Goal: Transaction & Acquisition: Purchase product/service

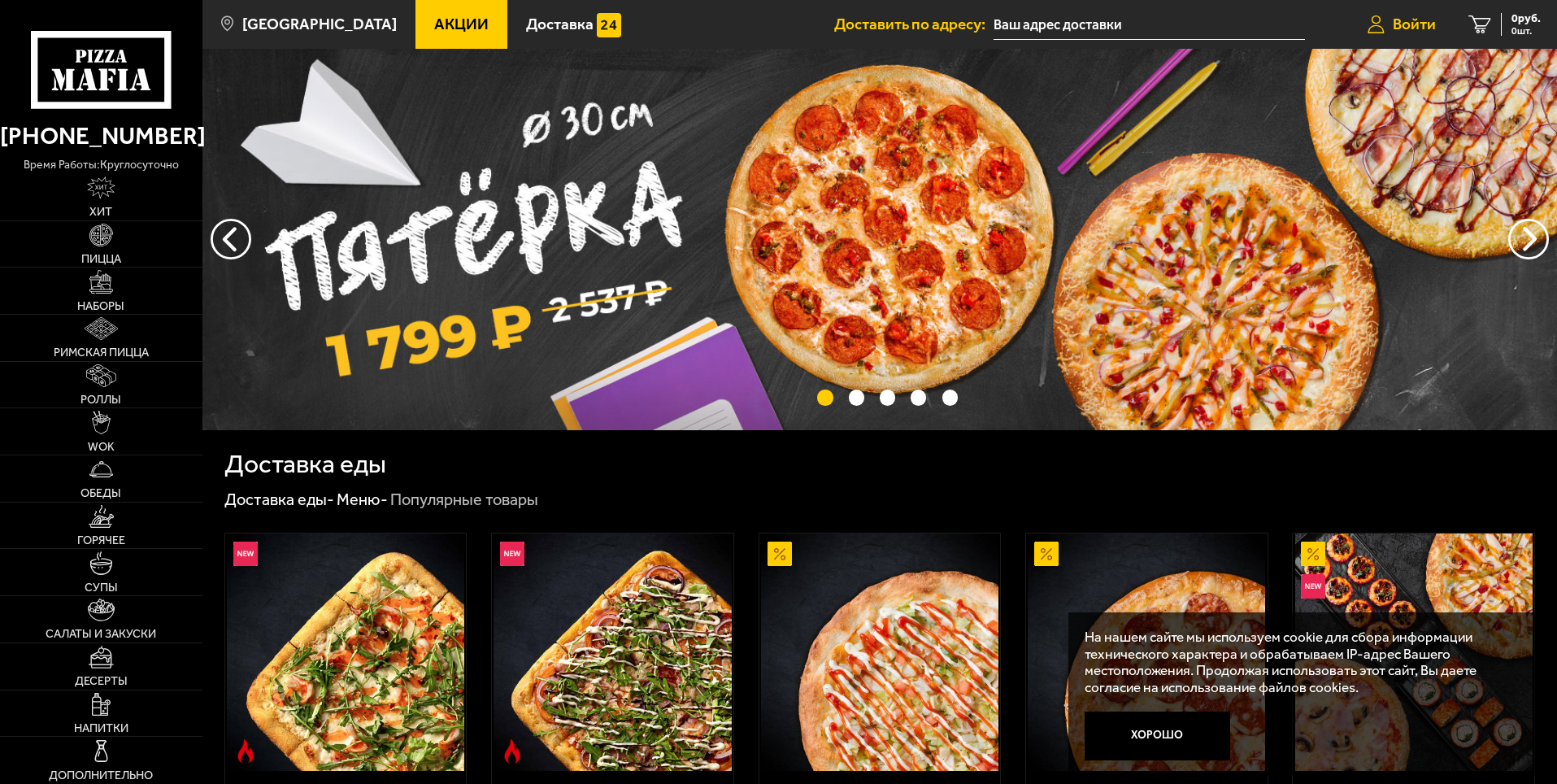
click at [1408, 22] on span "Войти" at bounding box center [1415, 24] width 43 height 16
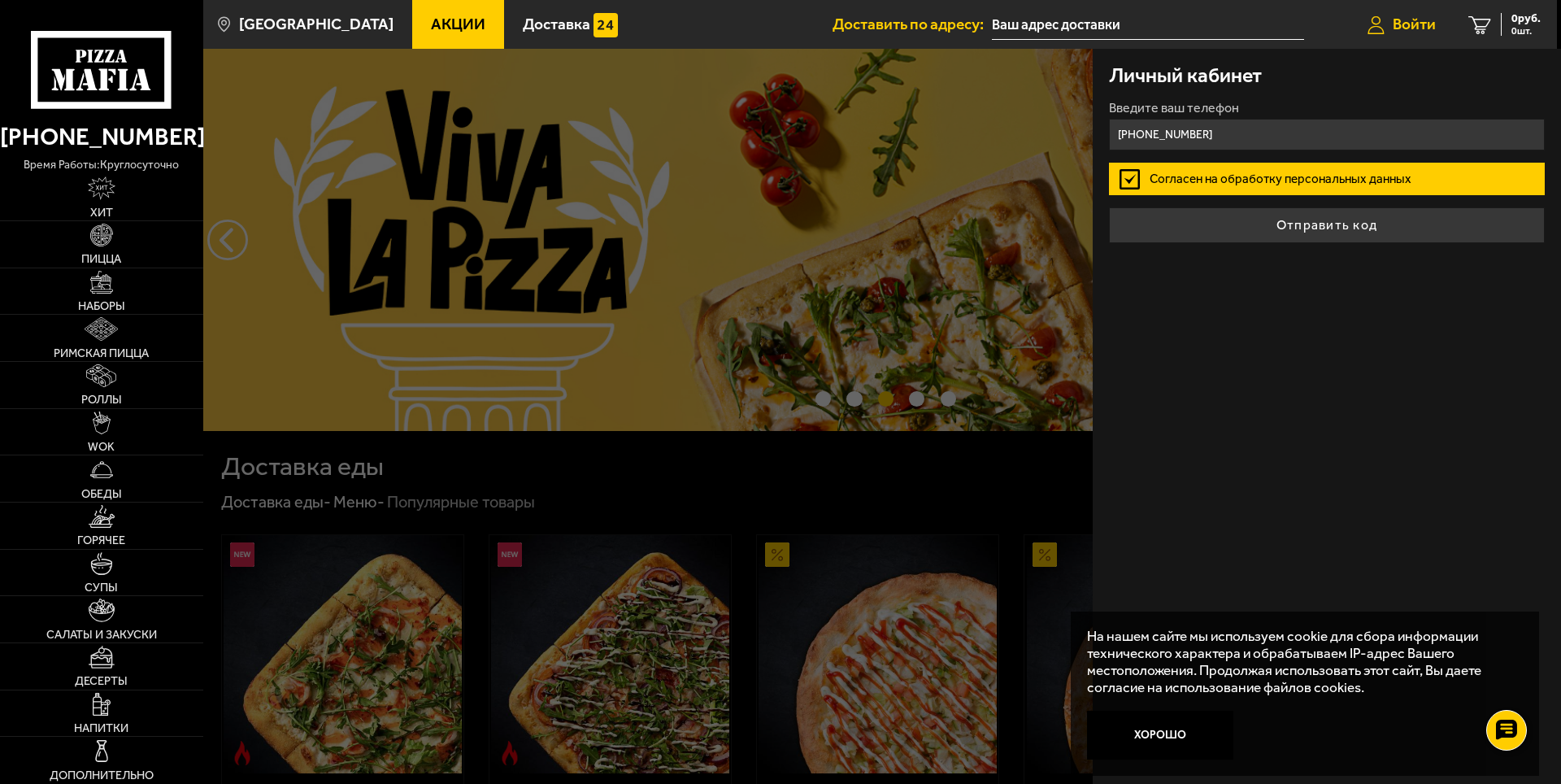
type input "[PHONE_NUMBER]"
click at [1109, 207] on button "Отправить код" at bounding box center [1326, 225] width 435 height 36
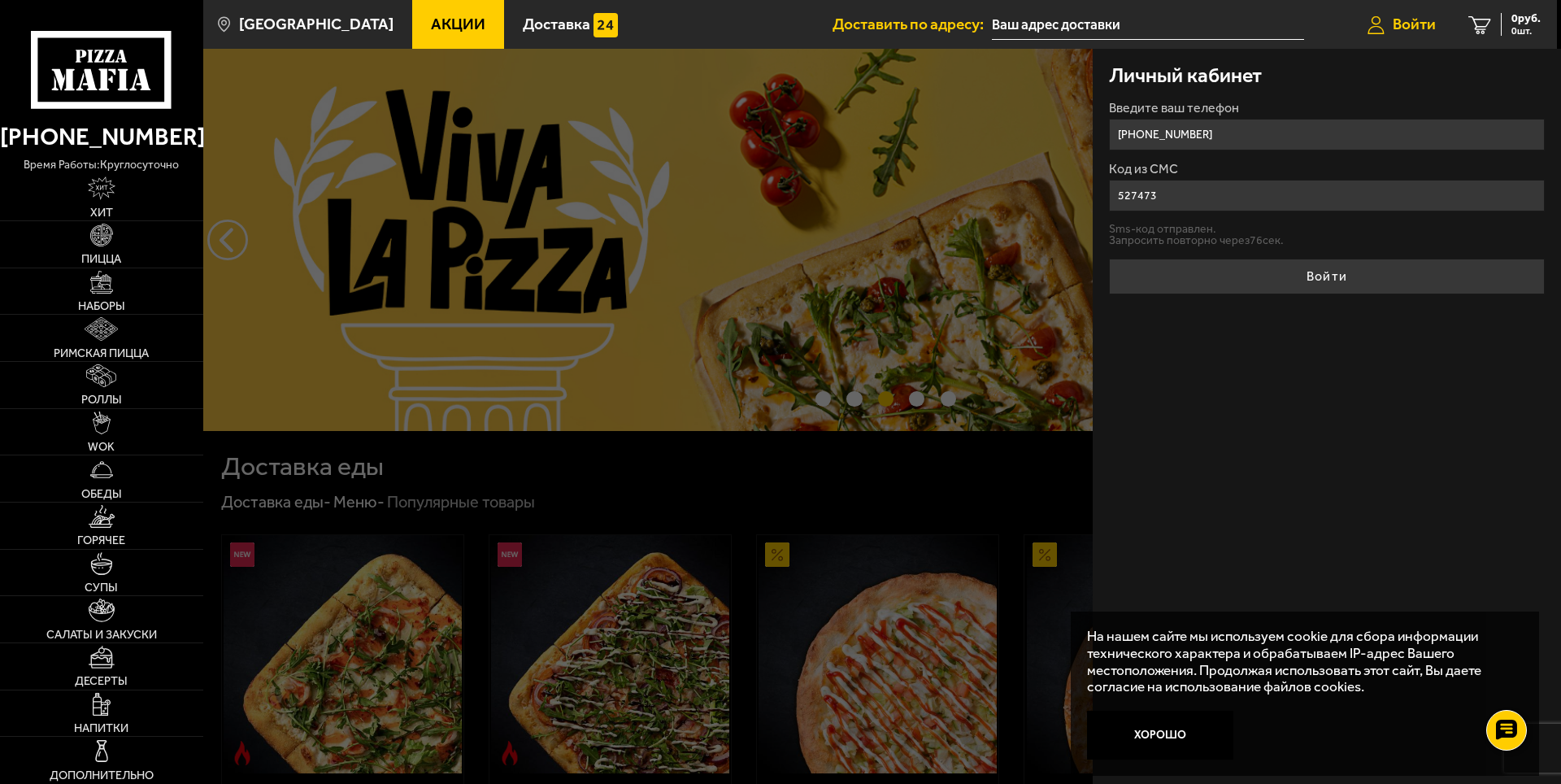
type input "527473"
click at [1109, 259] on button "Войти" at bounding box center [1326, 276] width 435 height 36
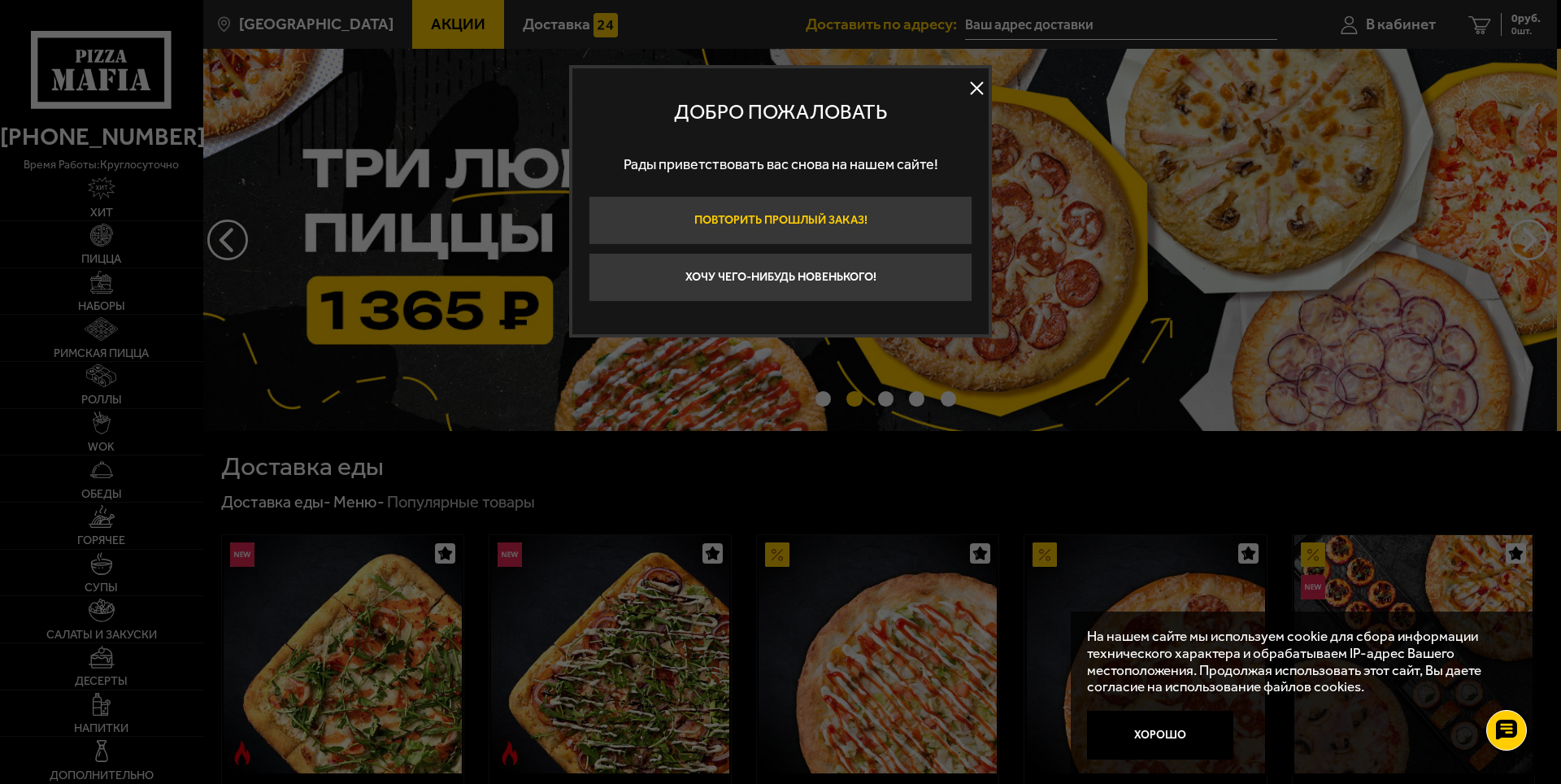
click at [806, 216] on button "Повторить прошлый заказ!" at bounding box center [780, 220] width 383 height 49
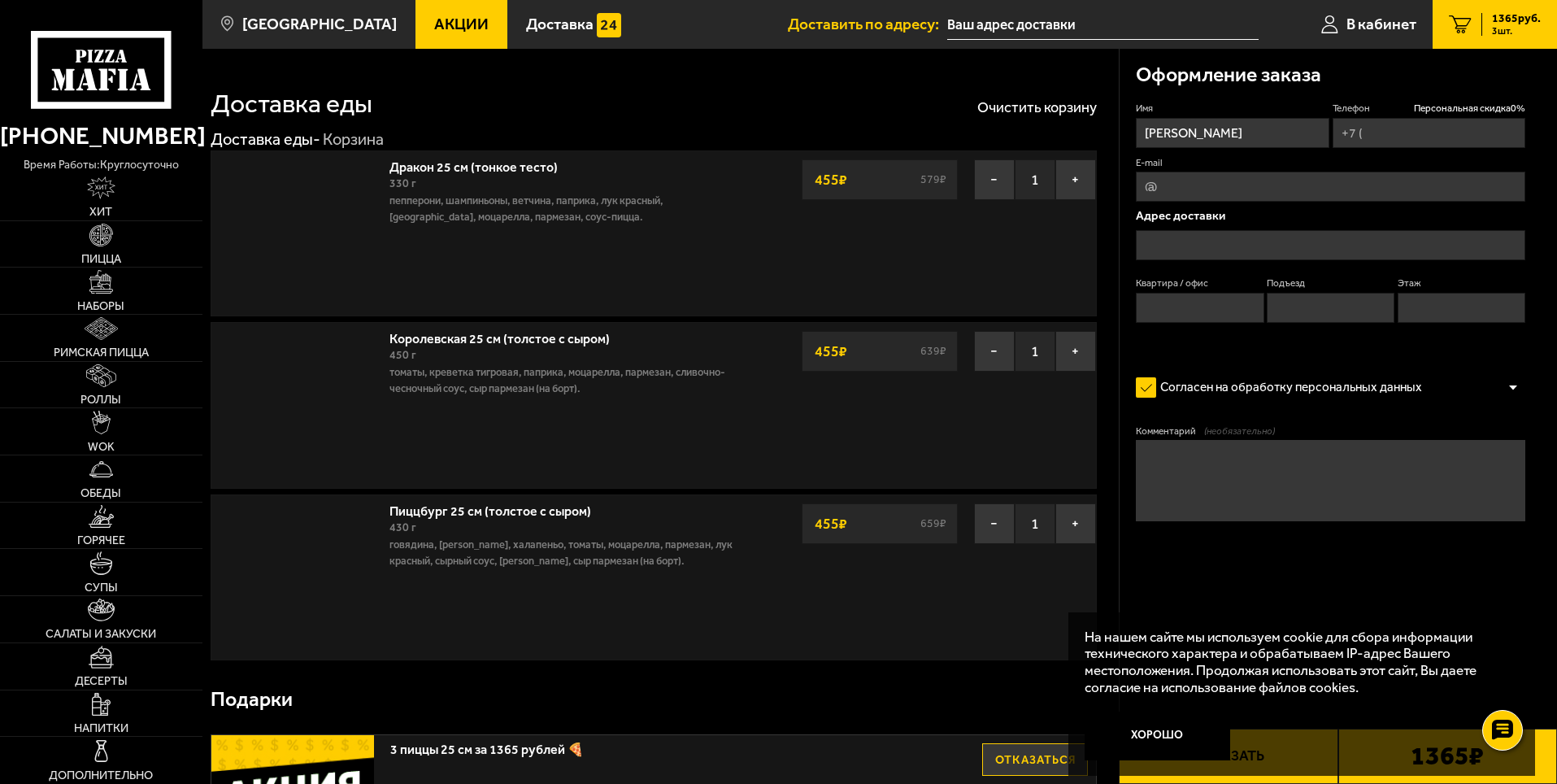
type input "[PHONE_NUMBER]"
type input "[STREET_ADDRESS]"
type input "9"
type input "1"
type input "3"
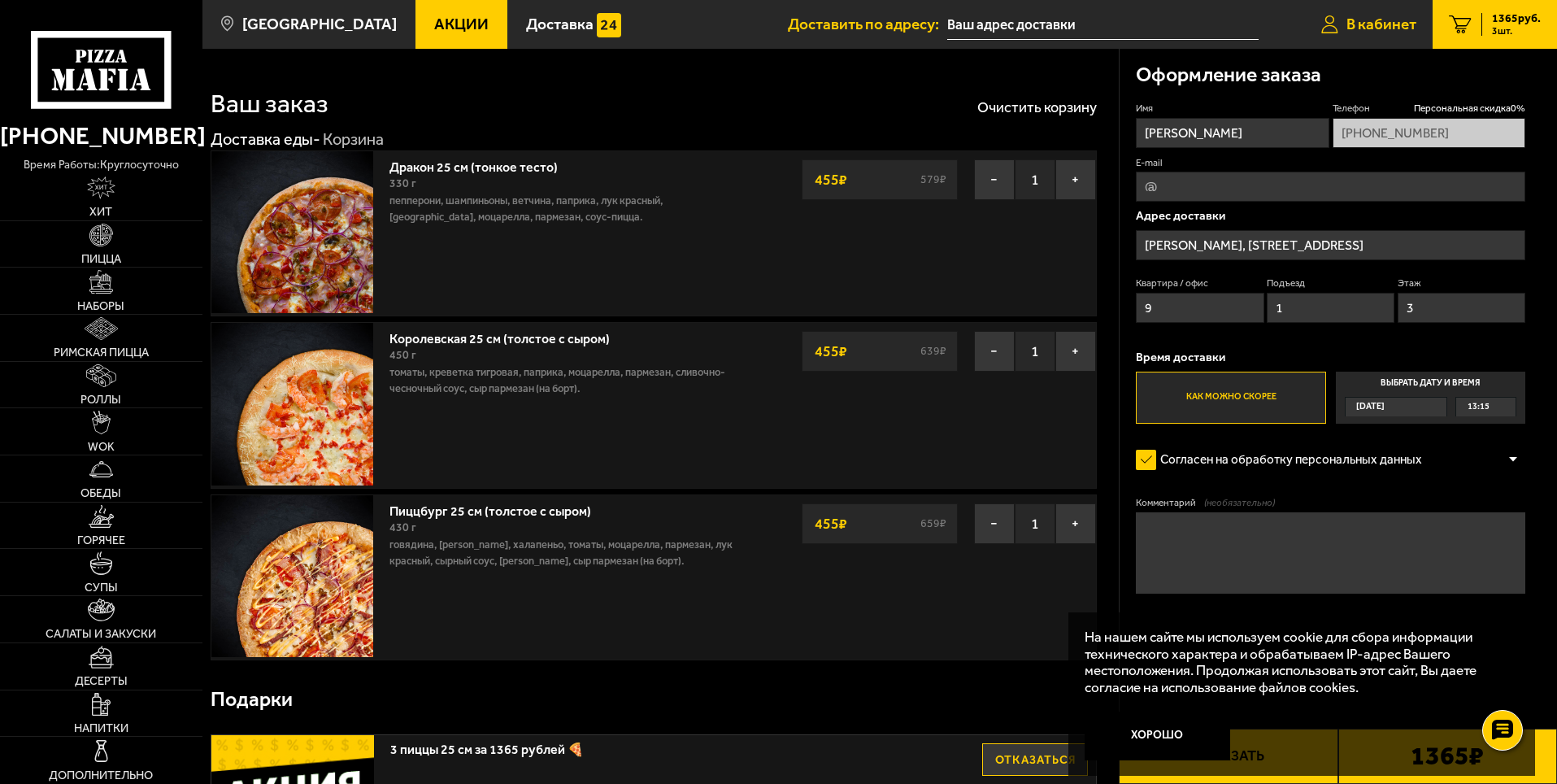
click at [1370, 24] on span "В кабинет" at bounding box center [1381, 24] width 70 height 16
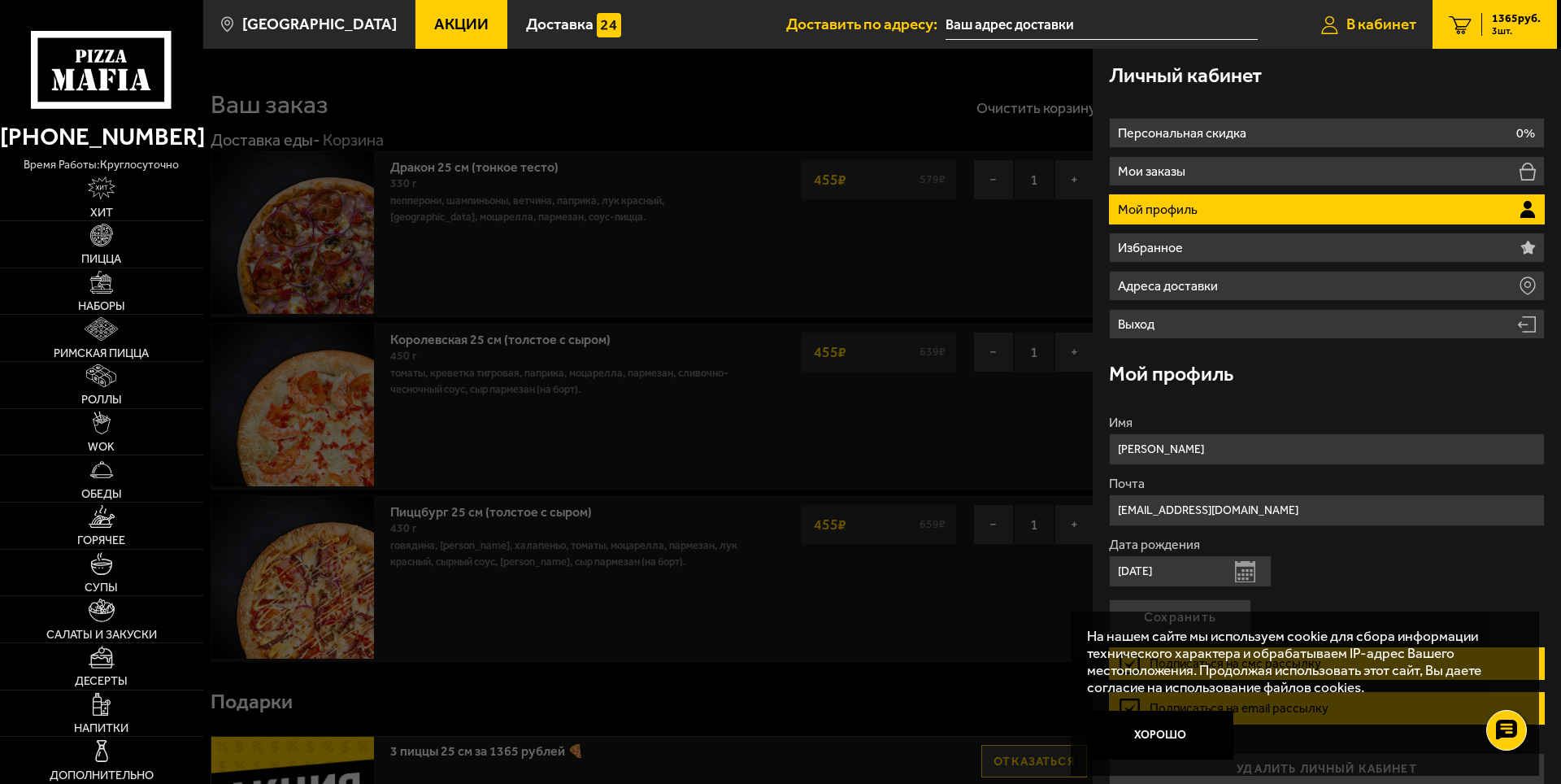
type input "[STREET_ADDRESS]"
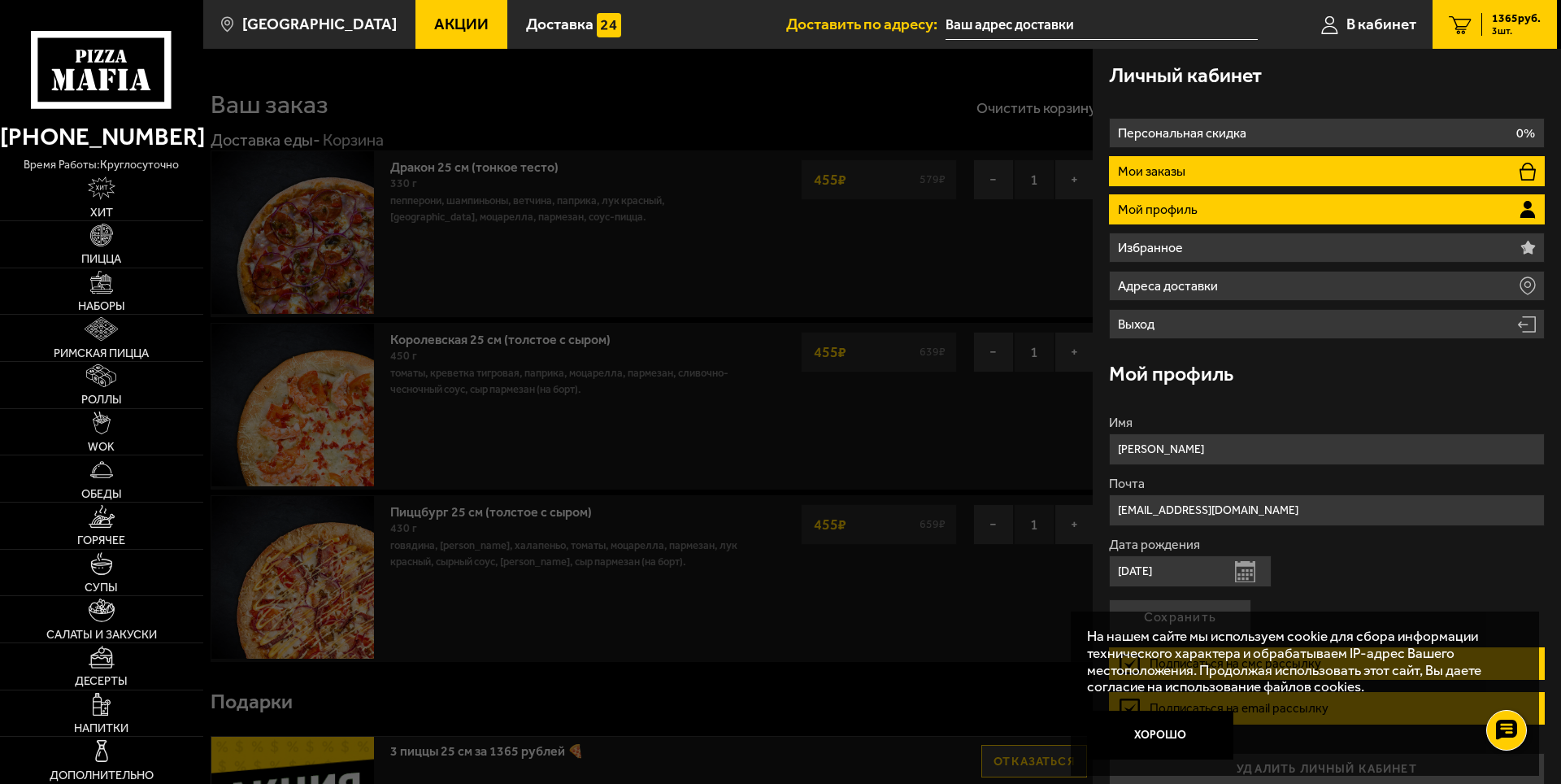
click at [1299, 168] on li "Мои заказы" at bounding box center [1326, 171] width 435 height 30
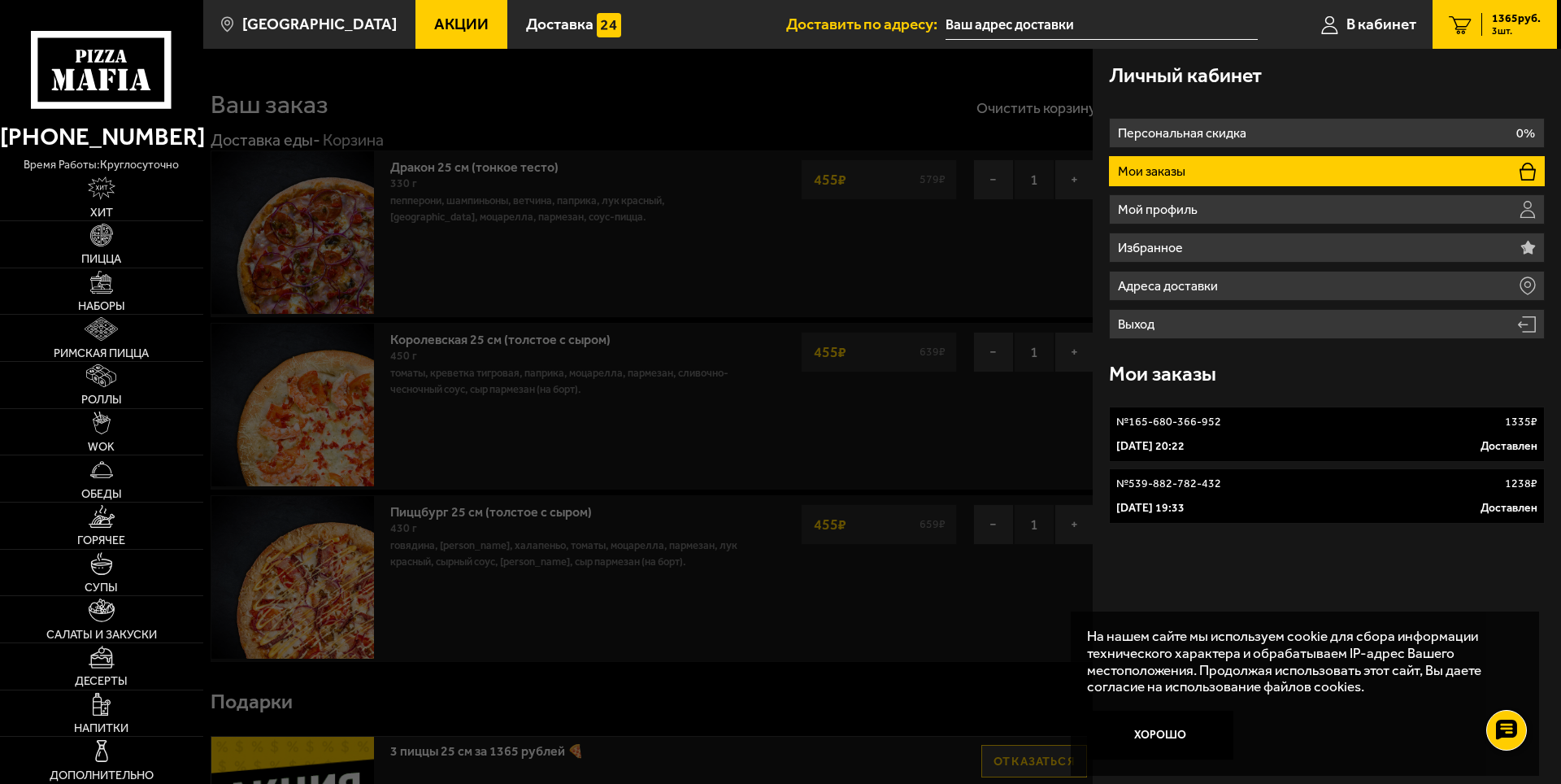
click at [1514, 431] on link "№ 165-680-366-952 1335 ₽ [DATE] 20:22 Доставлен" at bounding box center [1326, 434] width 435 height 55
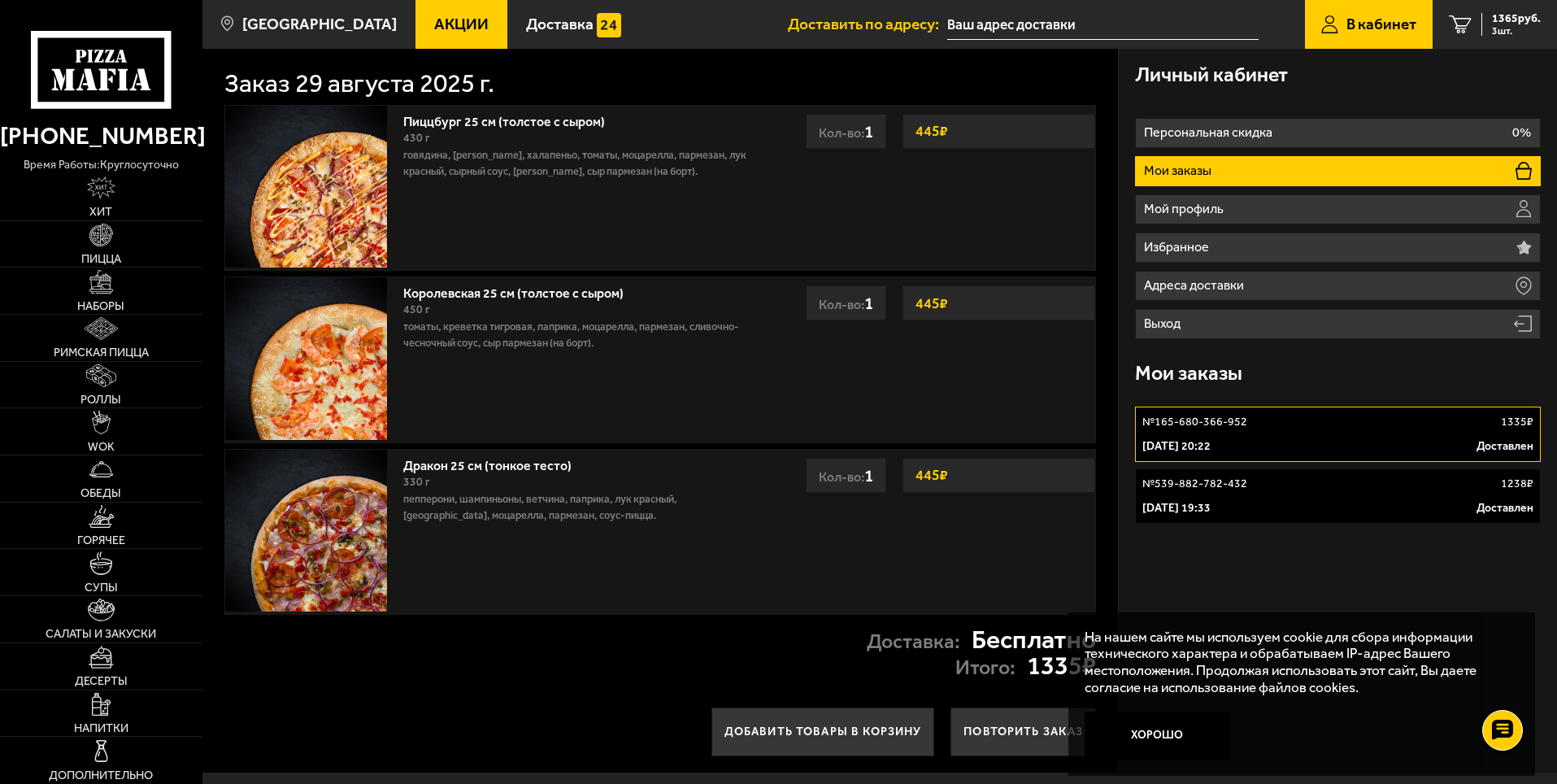
click at [1237, 492] on link "№ 539-882-782-432 1238 ₽ [DATE] 19:33 Доставлен" at bounding box center [1338, 496] width 406 height 55
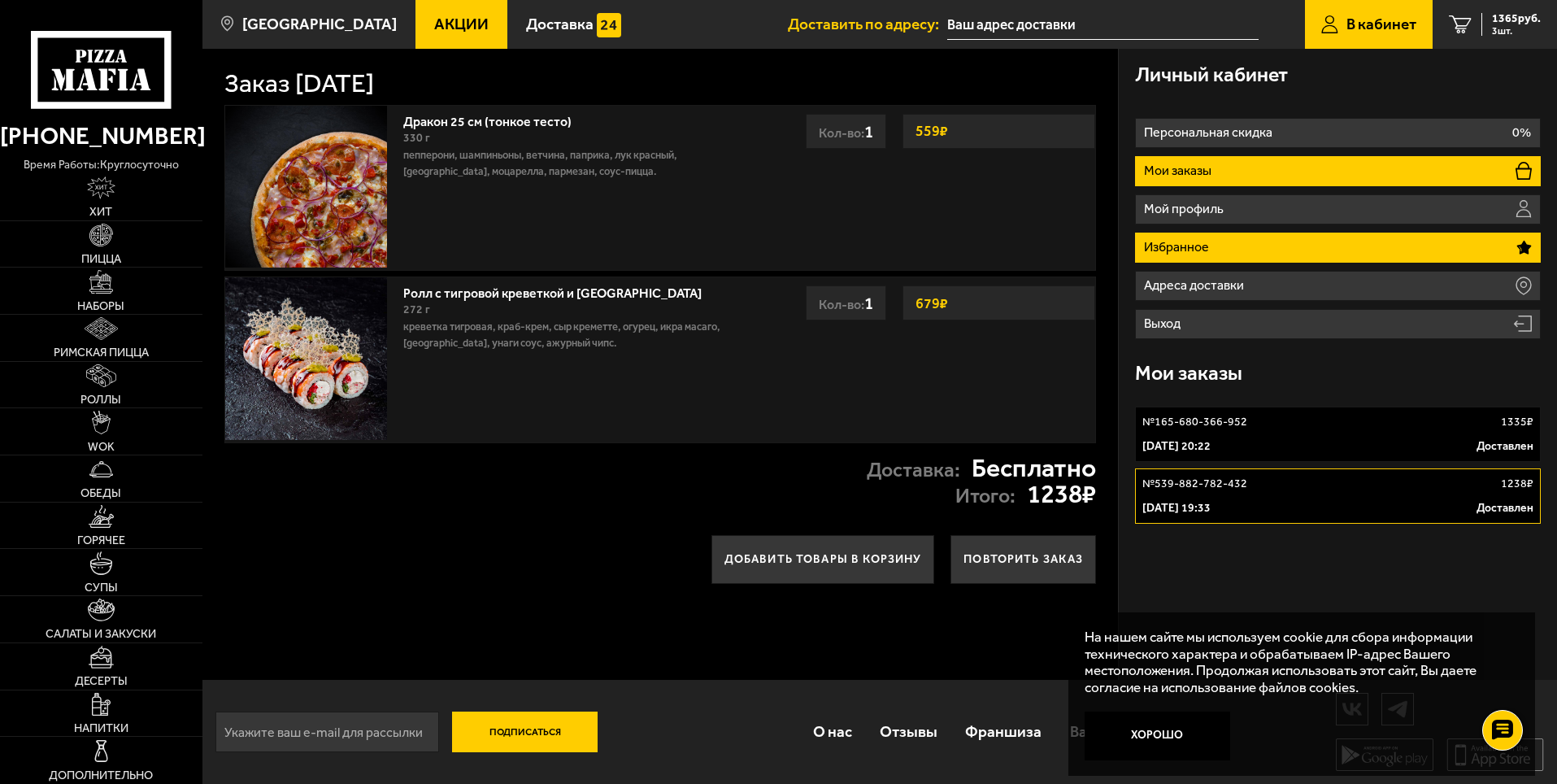
click at [1287, 249] on li "Избранное" at bounding box center [1338, 247] width 406 height 30
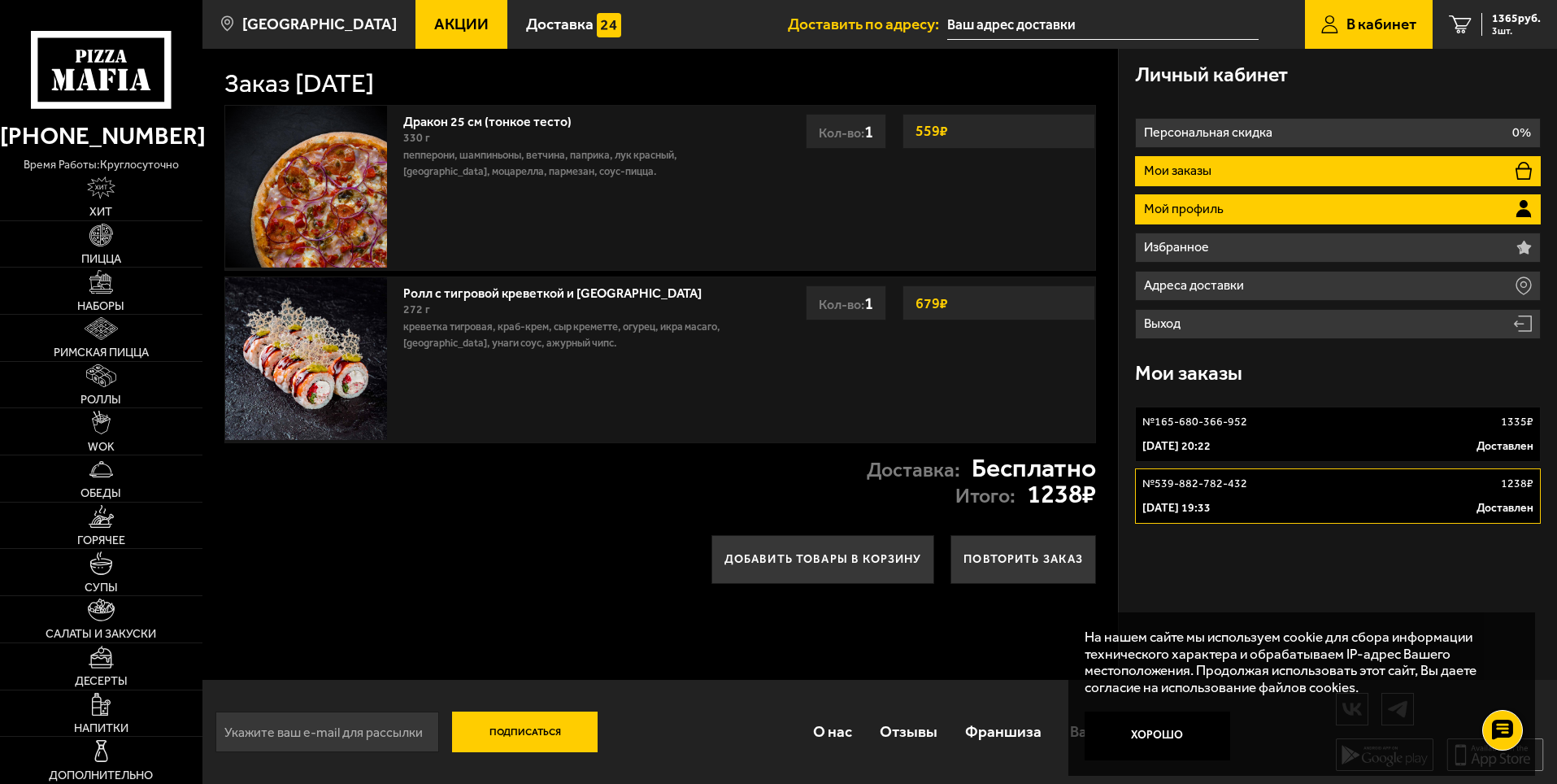
click at [1277, 201] on li "Мой профиль" at bounding box center [1338, 209] width 406 height 30
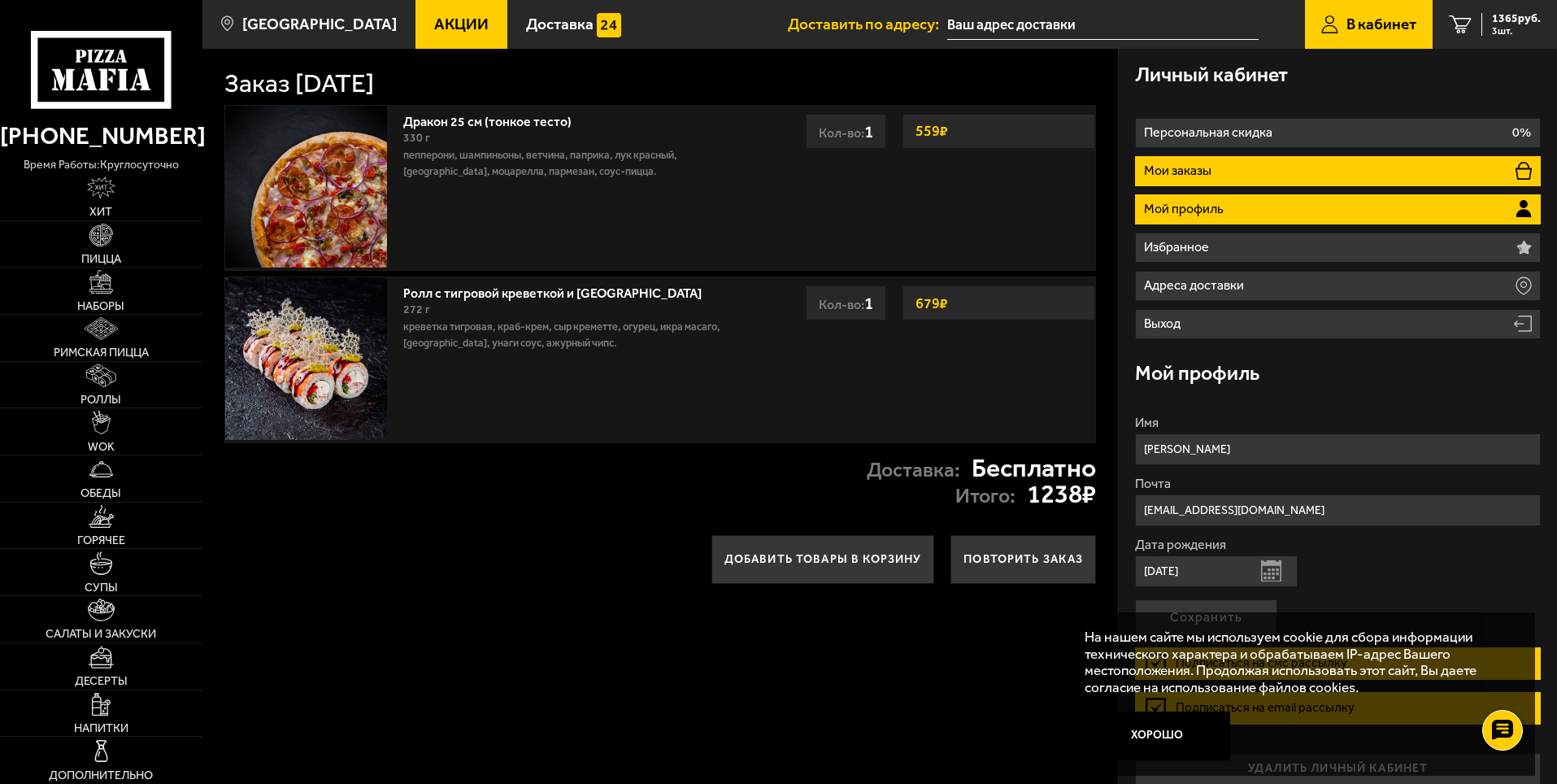
click at [1278, 173] on li "Мои заказы" at bounding box center [1338, 171] width 406 height 30
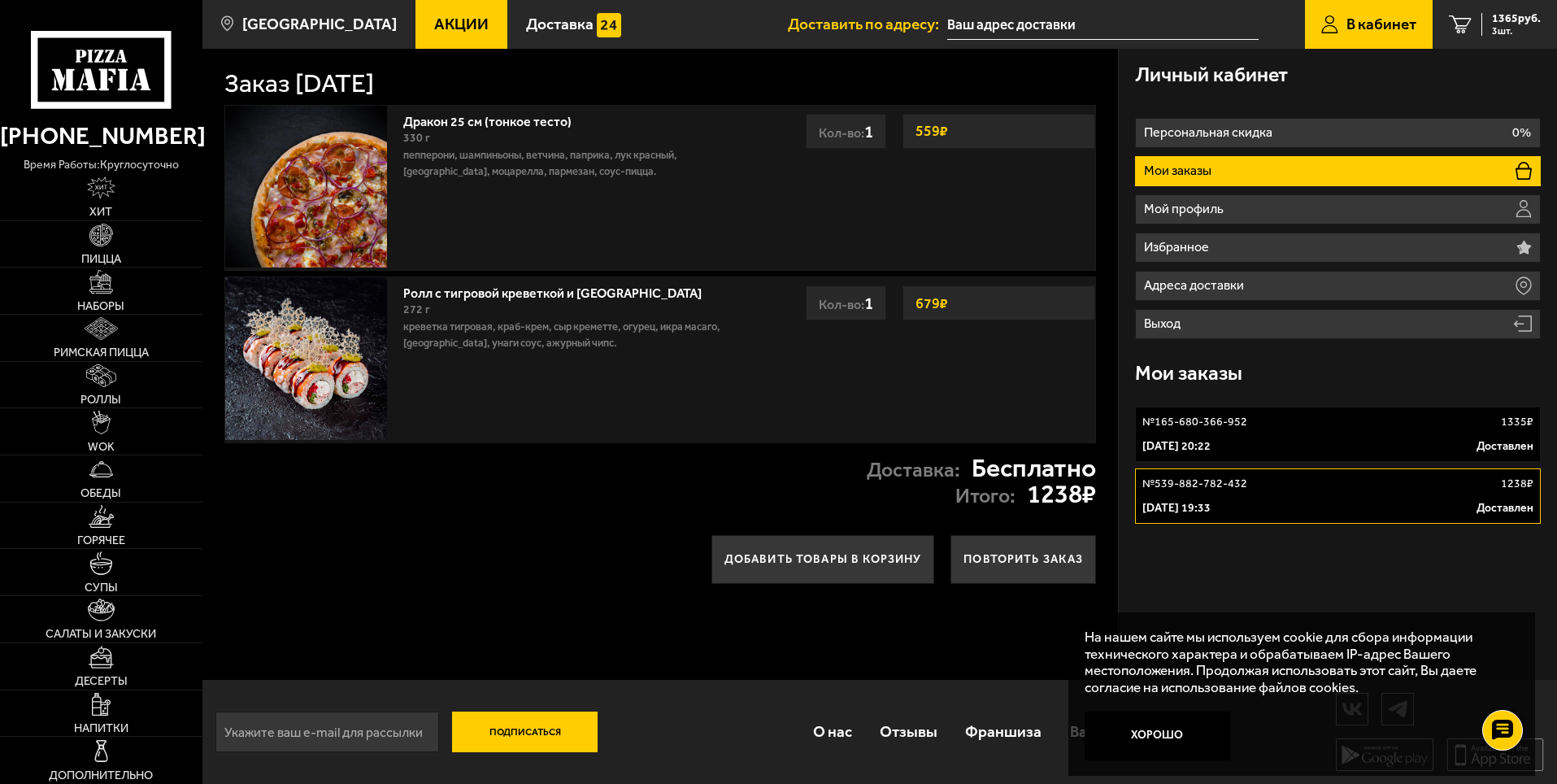
click at [1479, 422] on div "№ 165-680-366-952 1335 ₽" at bounding box center [1338, 422] width 391 height 17
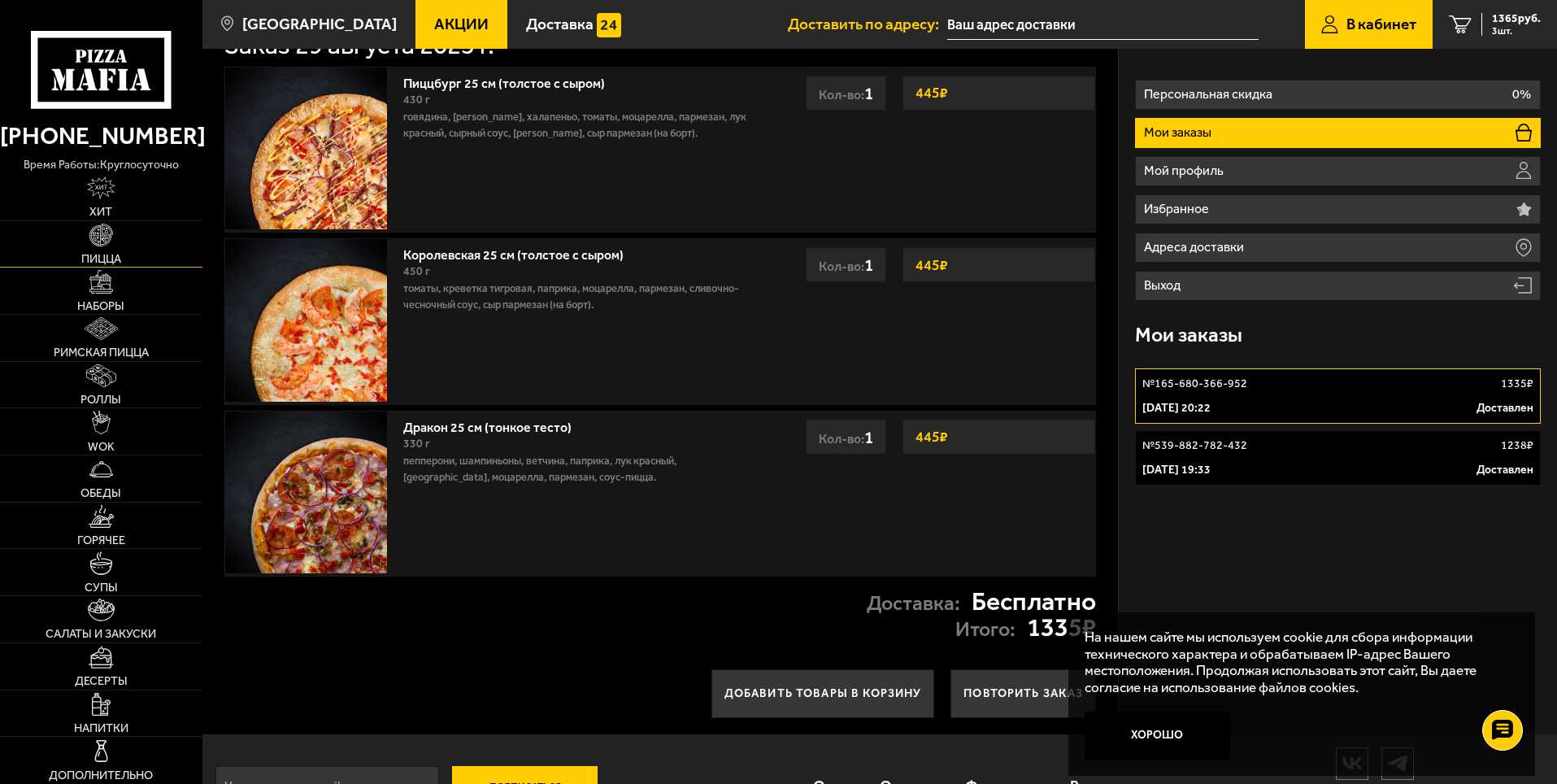
scroll to position [95, 0]
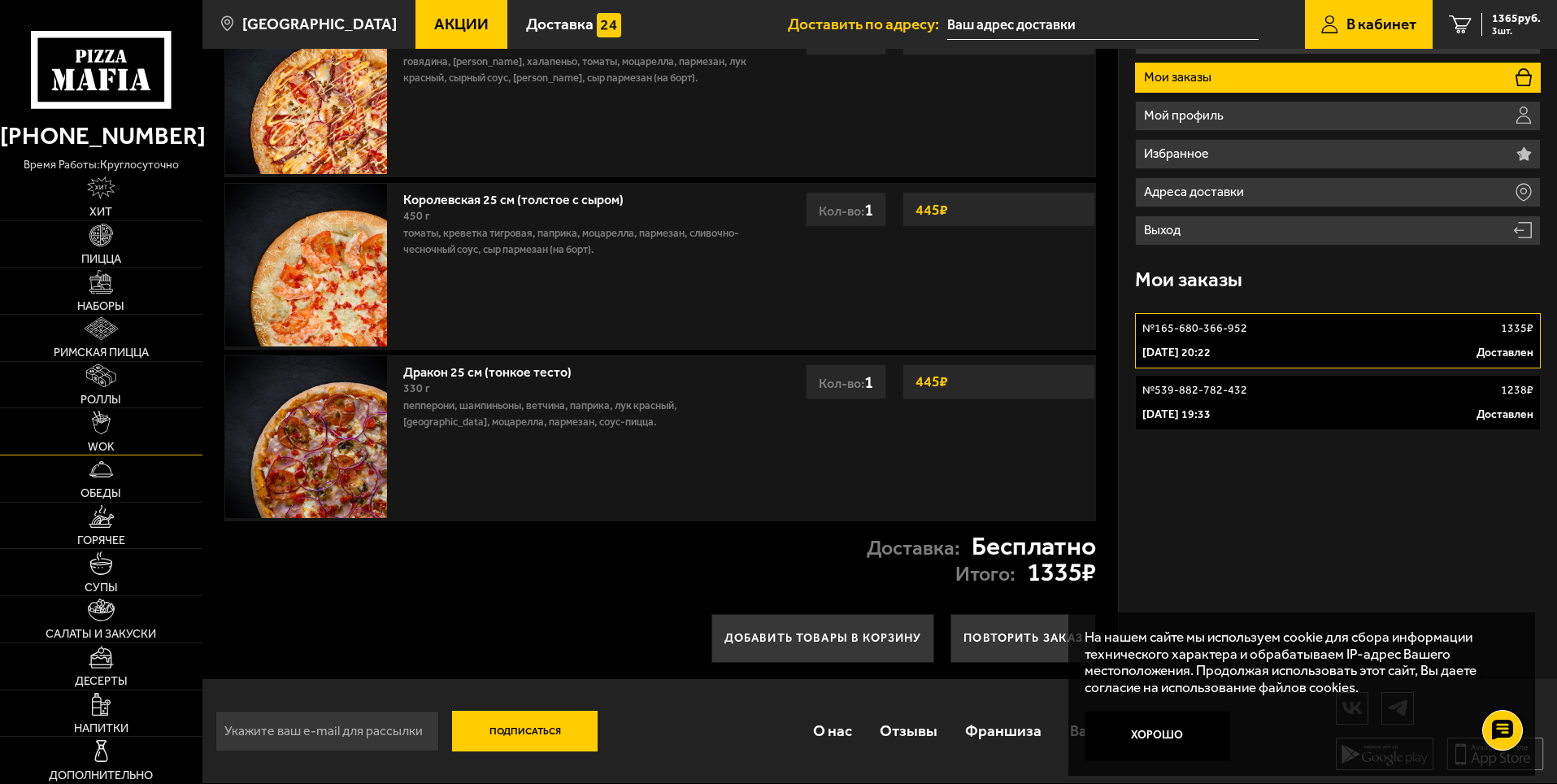
click at [138, 429] on link "WOK" at bounding box center [101, 431] width 202 height 46
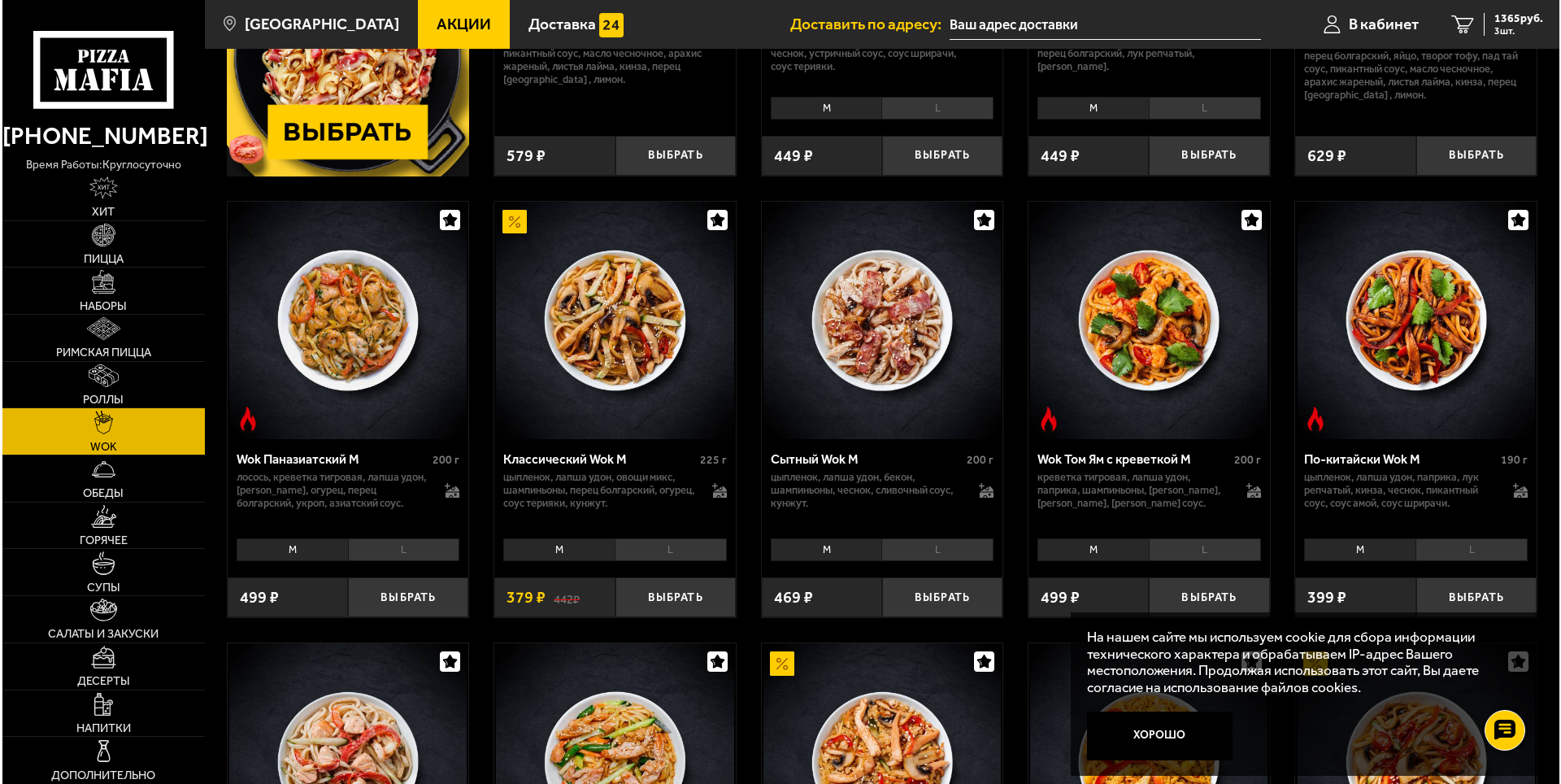
scroll to position [406, 0]
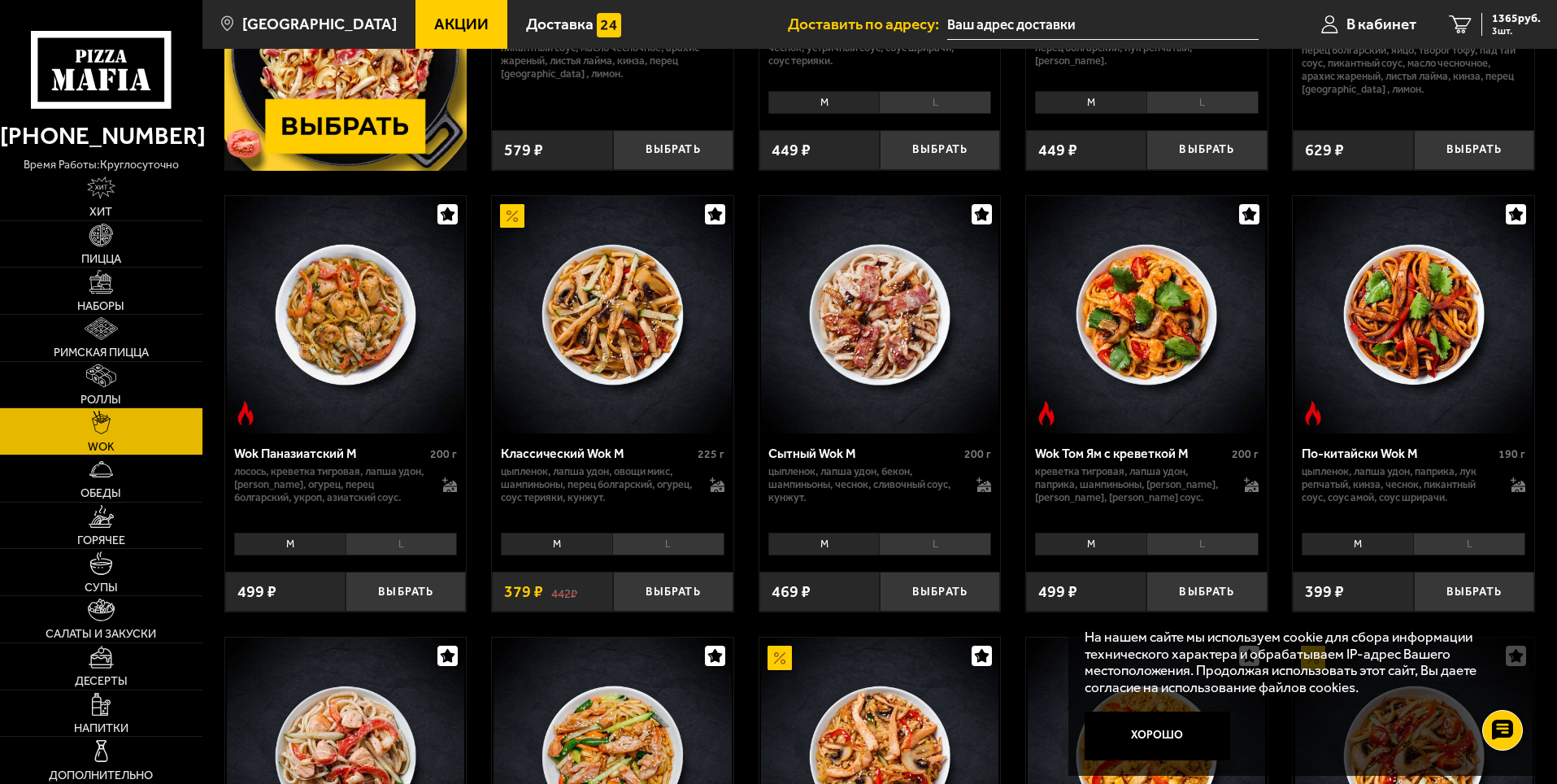
click at [669, 544] on li "L" at bounding box center [669, 544] width 112 height 23
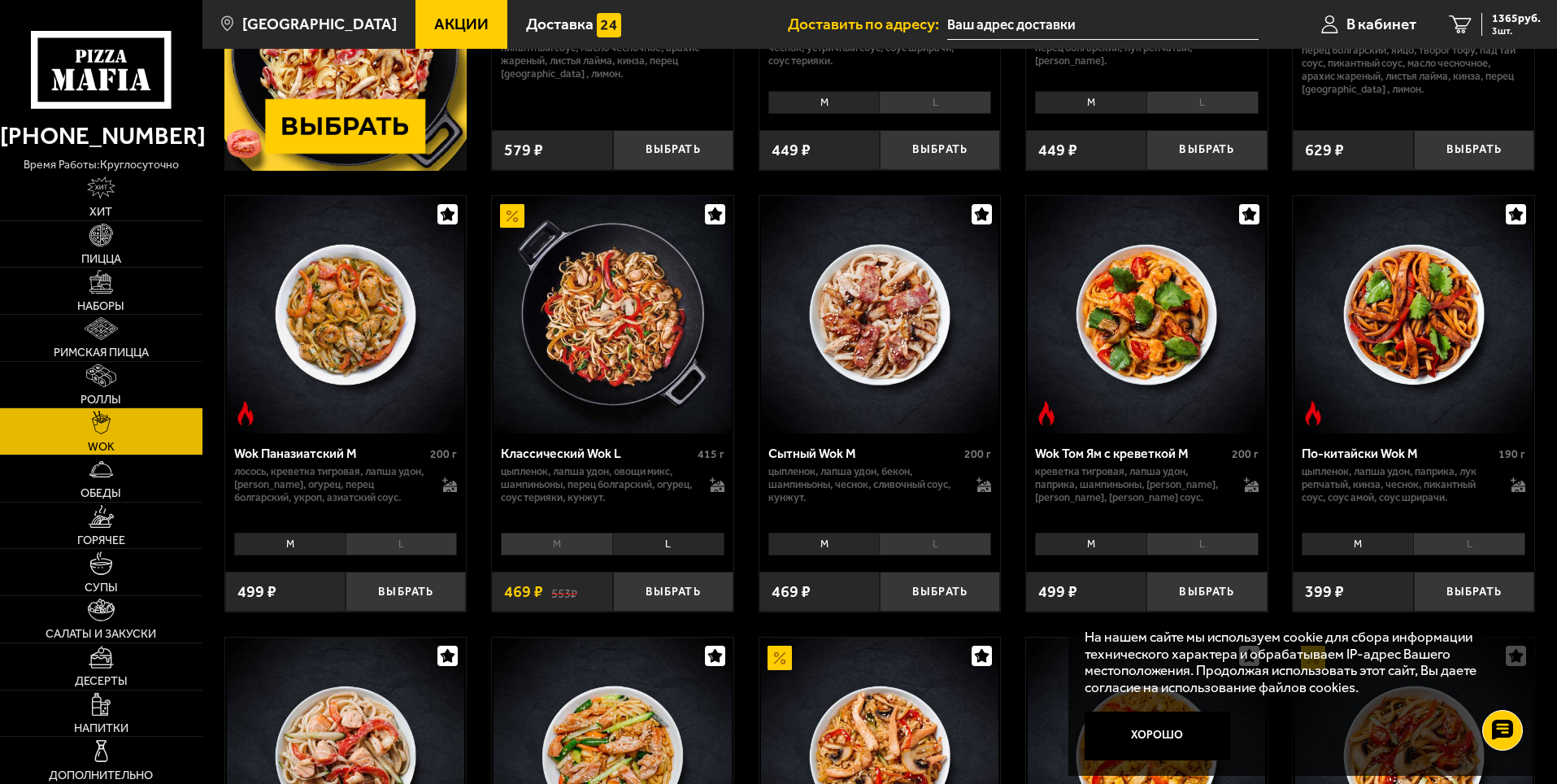
click at [626, 349] on img at bounding box center [612, 314] width 237 height 237
